Goal: Transaction & Acquisition: Purchase product/service

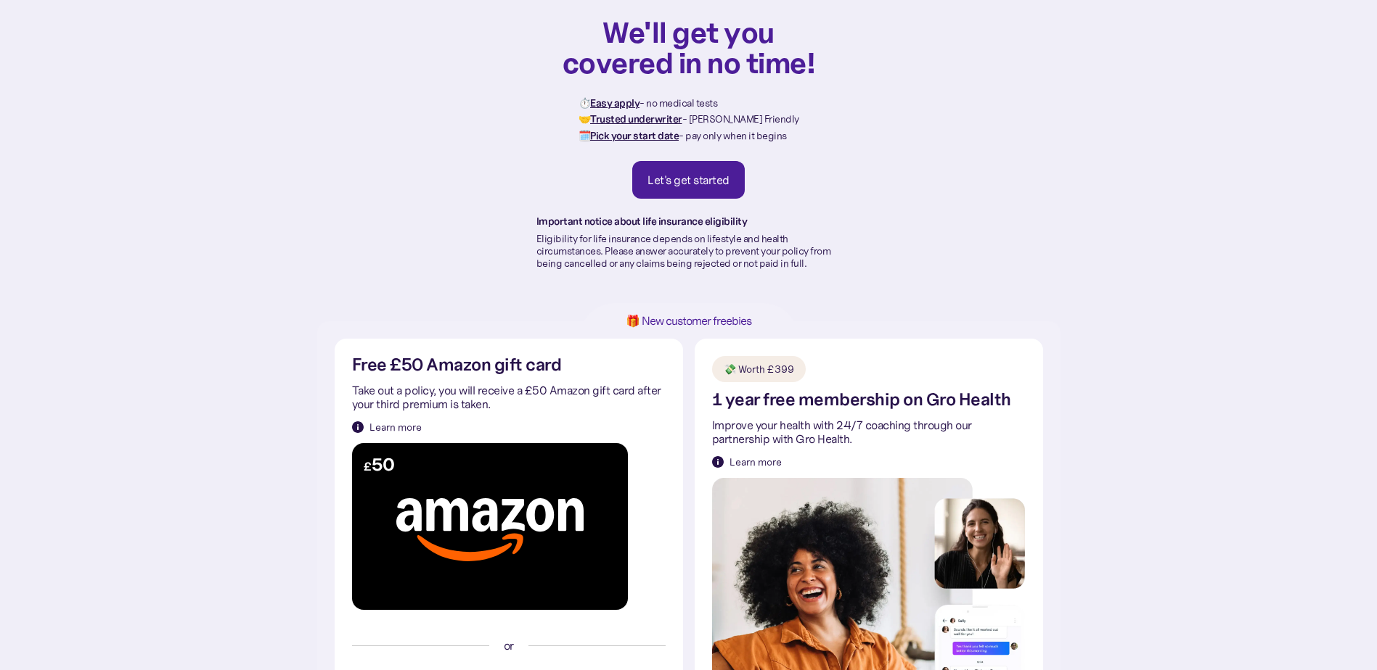
scroll to position [54, 0]
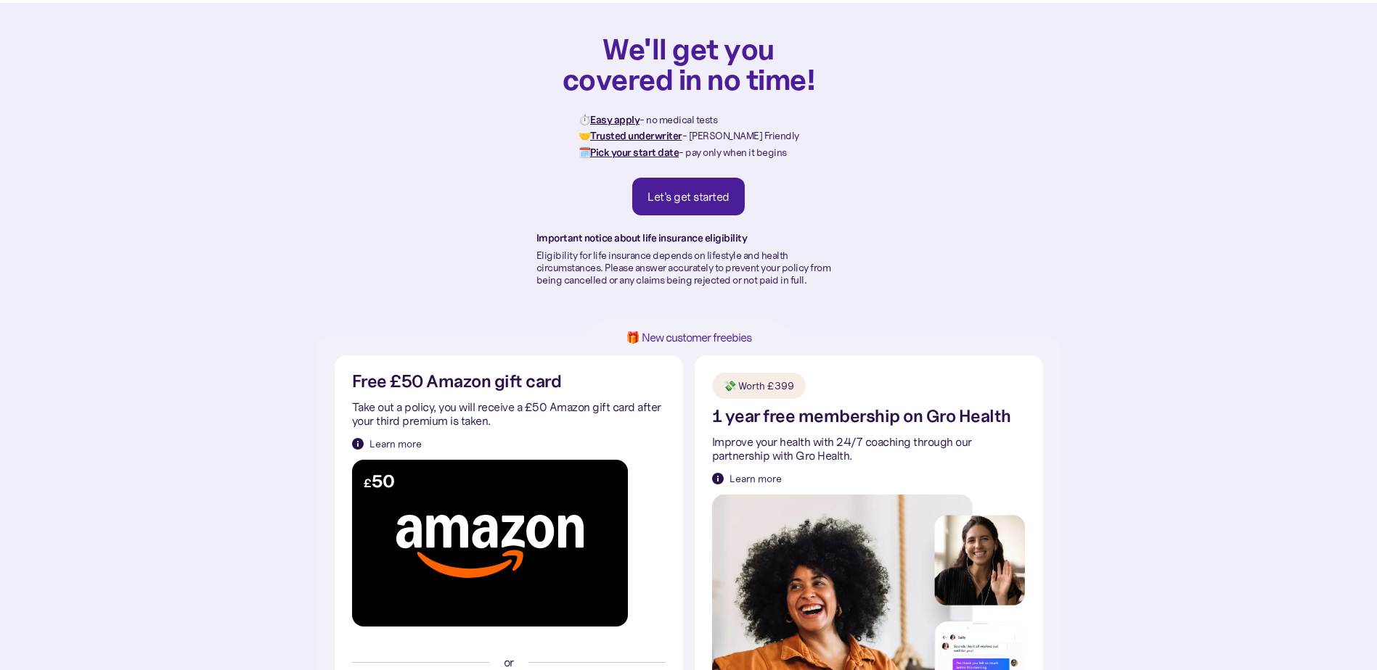
click at [681, 189] on div "Let's get started" at bounding box center [688, 196] width 82 height 15
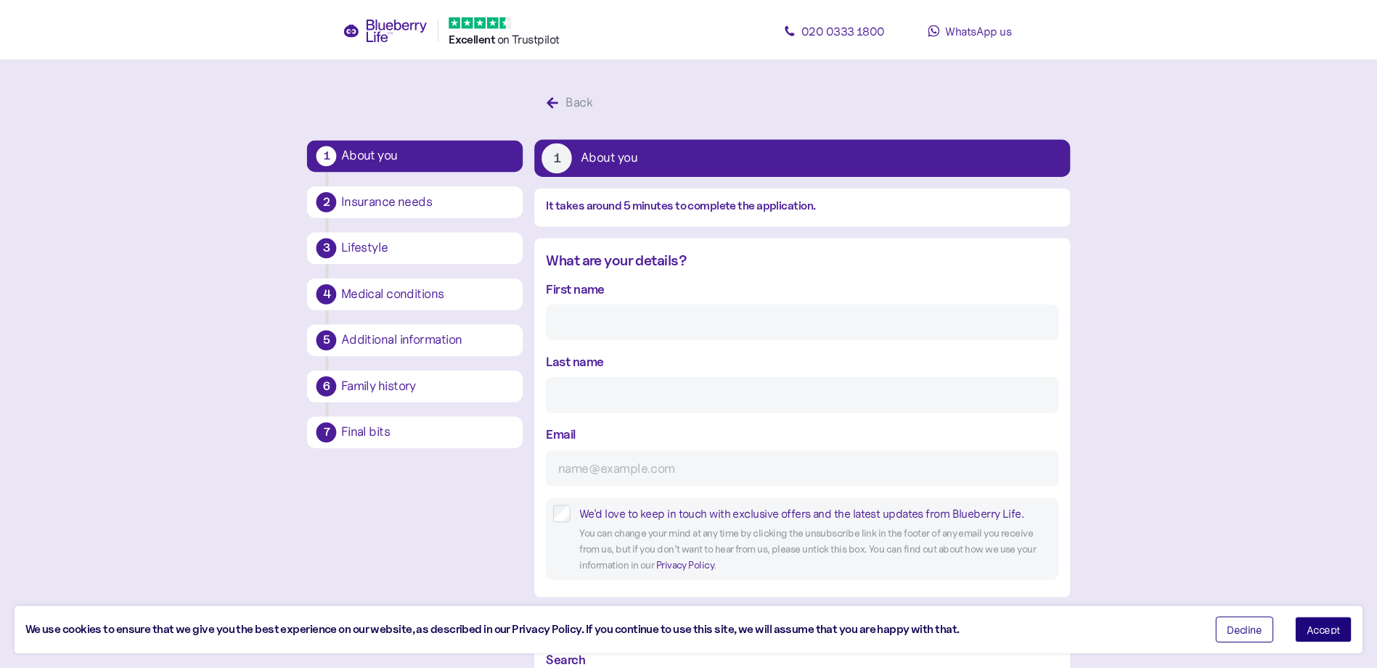
scroll to position [28, 0]
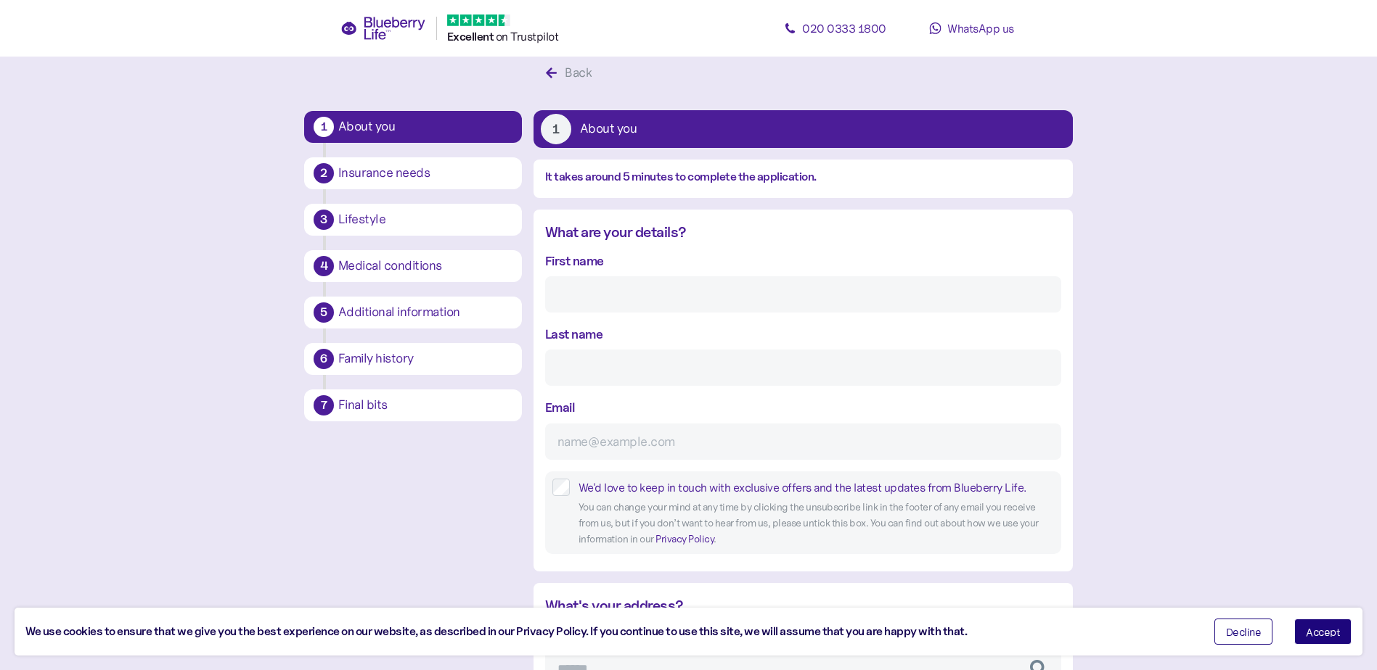
click at [604, 275] on div "First name" at bounding box center [803, 282] width 516 height 62
click at [591, 303] on input "First name" at bounding box center [803, 294] width 516 height 36
type input "Azhar"
type input "Mahmood"
type input "a.mahmoodjawad@gmail.com"
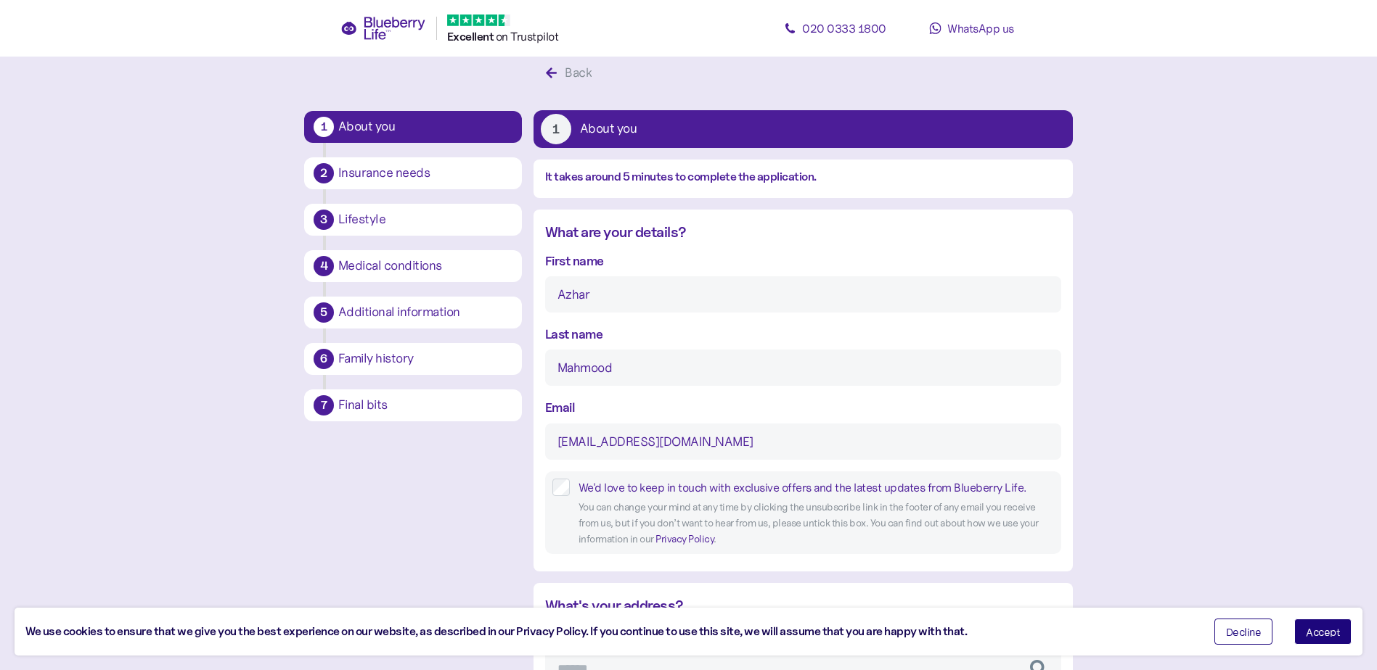
type input "**********"
type input "******"
type input "*******"
click at [738, 446] on input "a.mahmoodjawad@gmail.com" at bounding box center [803, 442] width 516 height 36
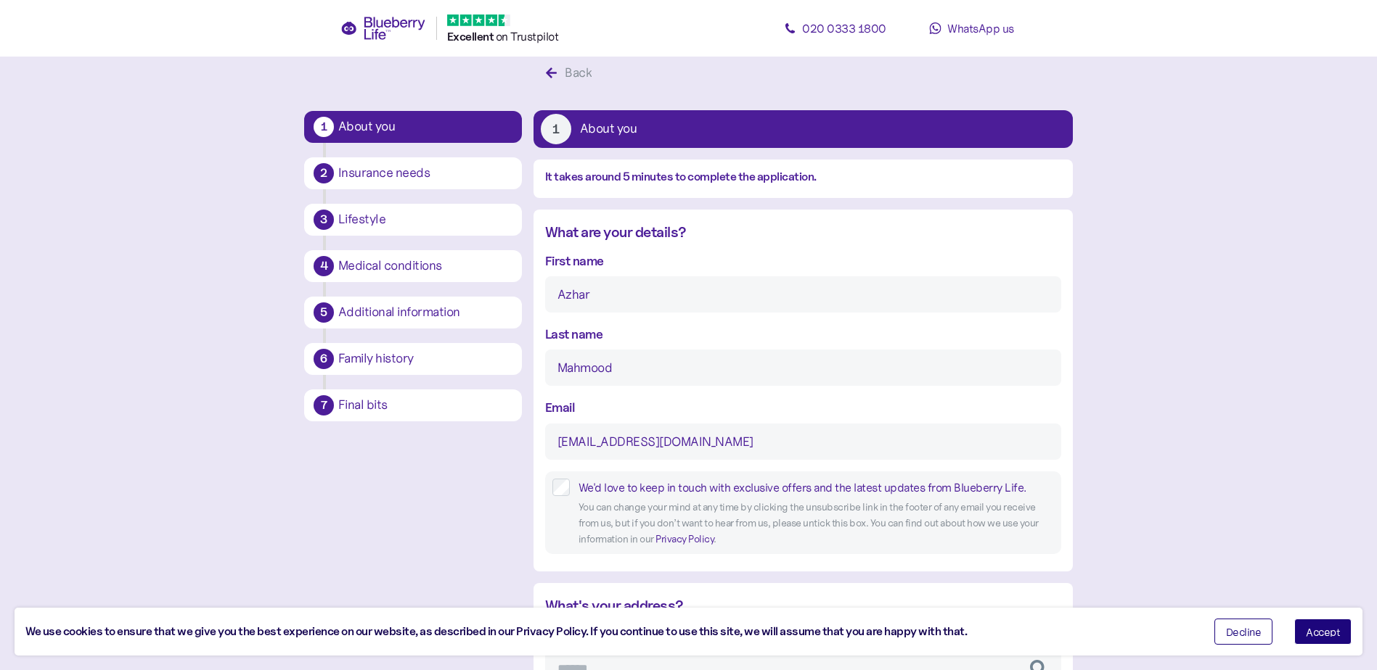
click at [738, 446] on input "a.mahmoodjawad@gmail.com" at bounding box center [803, 442] width 516 height 36
type input "aezzze2@gmail.com"
click at [639, 369] on input "Mahmood" at bounding box center [803, 368] width 516 height 36
type input "M"
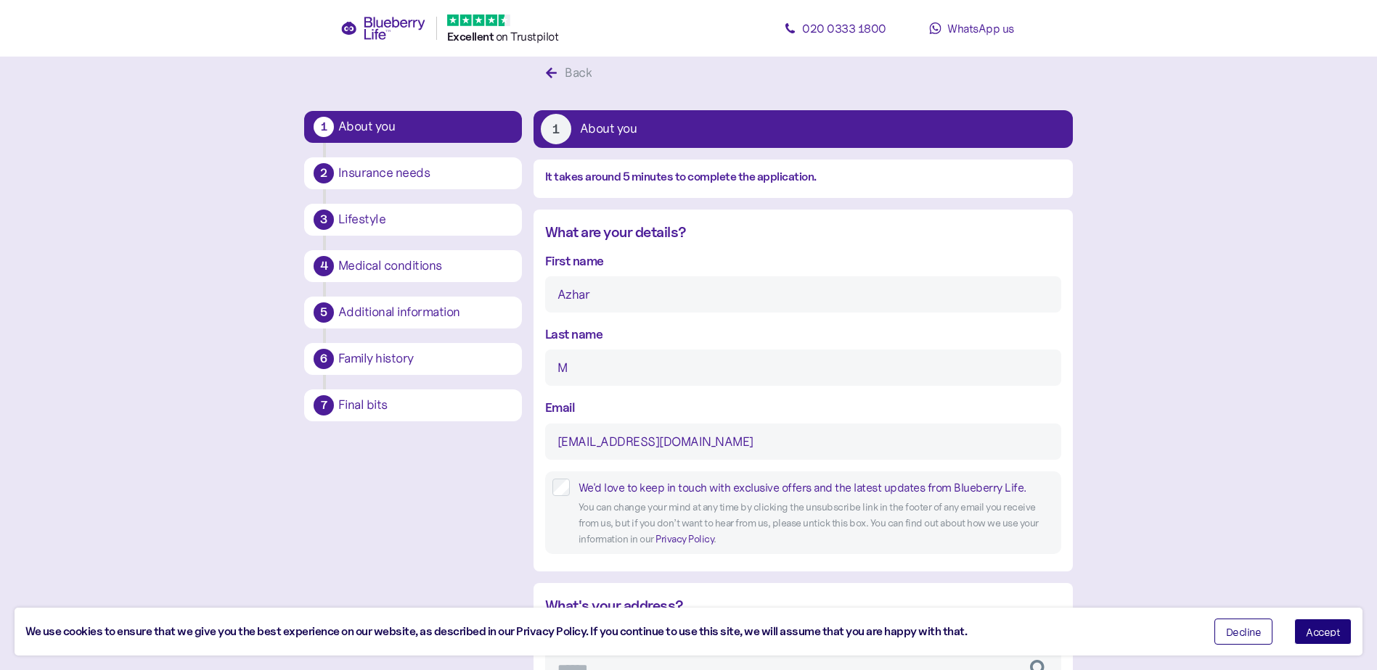
type input "M"
click at [626, 296] on input "Azhar" at bounding box center [803, 294] width 516 height 36
type input "Azha"
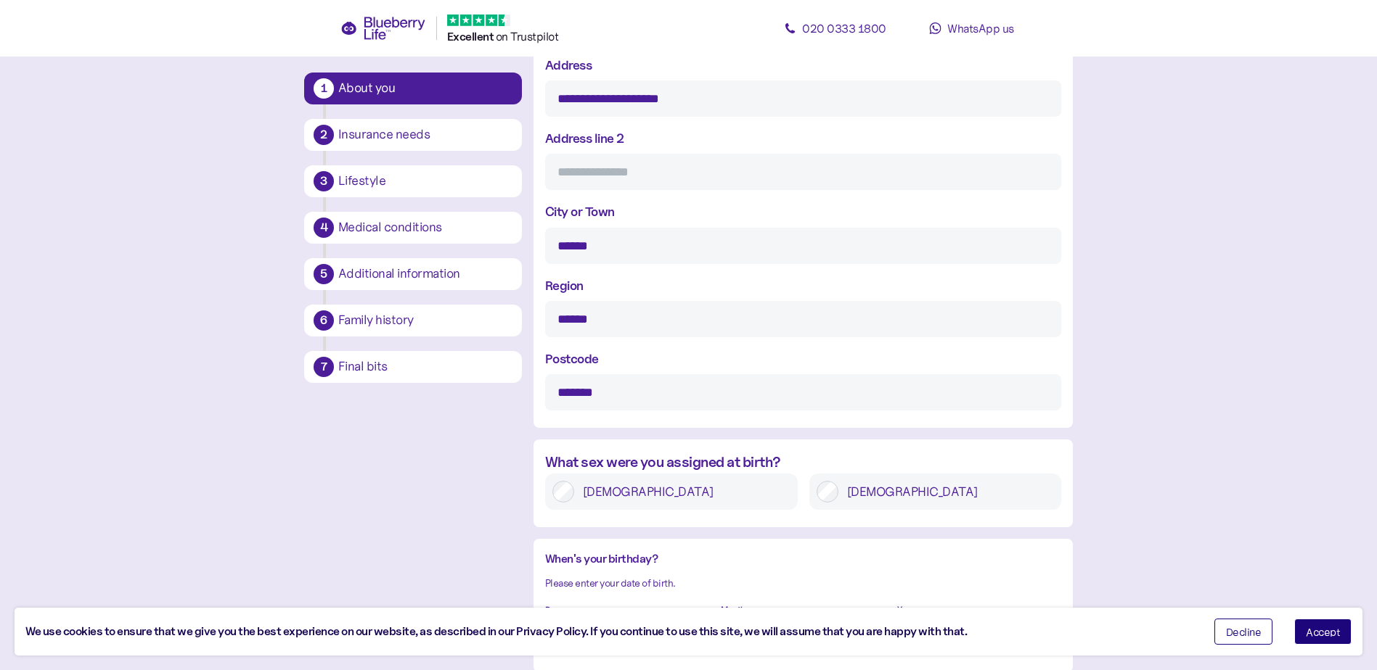
scroll to position [571, 0]
